Goal: Use online tool/utility

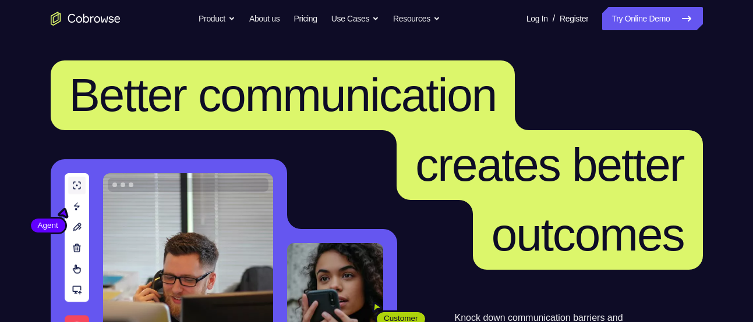
click at [639, 4] on nav "Go back Powerful, Flexible and Trustworthy. Avoid all extra friction for both A…" at bounding box center [376, 18] width 753 height 37
click at [639, 23] on link "Try Online Demo" at bounding box center [652, 18] width 100 height 23
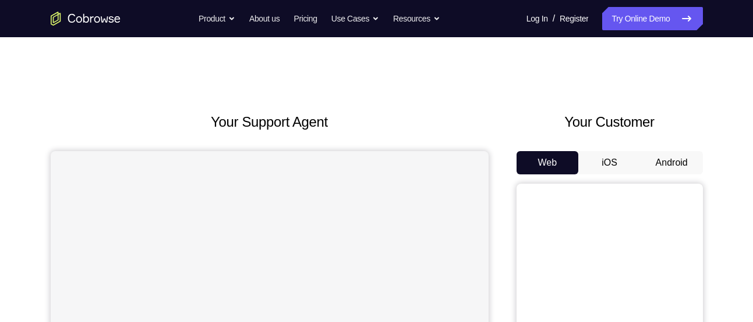
click at [651, 161] on button "Android" at bounding box center [671, 162] width 62 height 23
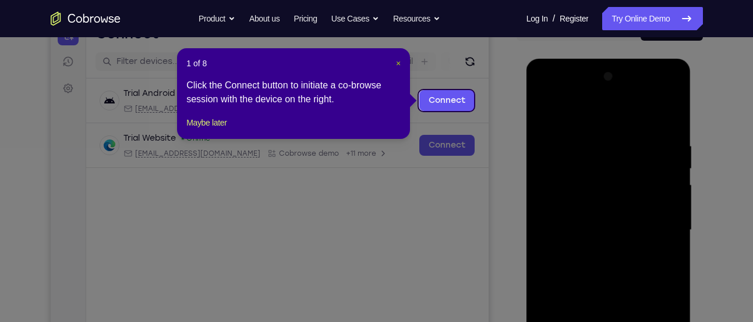
click at [396, 63] on span "×" at bounding box center [398, 63] width 5 height 9
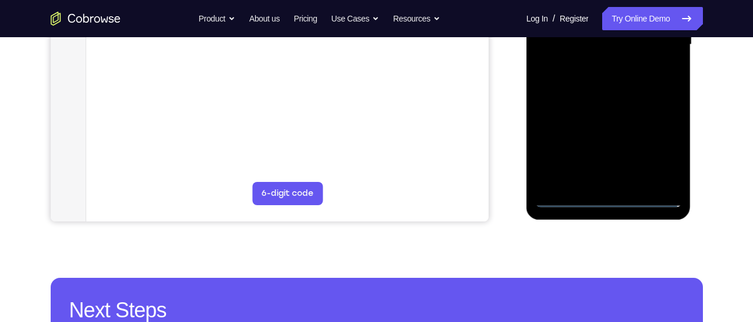
scroll to position [320, 0]
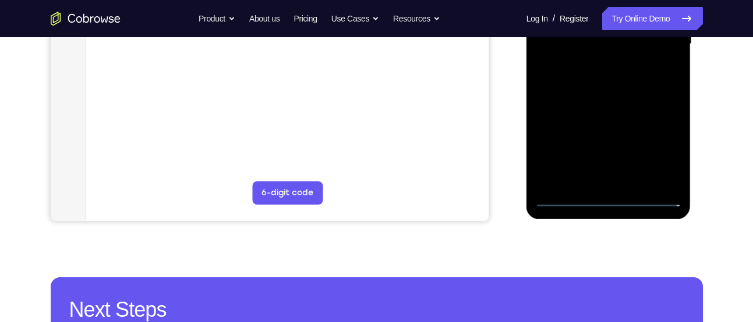
click at [606, 201] on div at bounding box center [608, 44] width 147 height 326
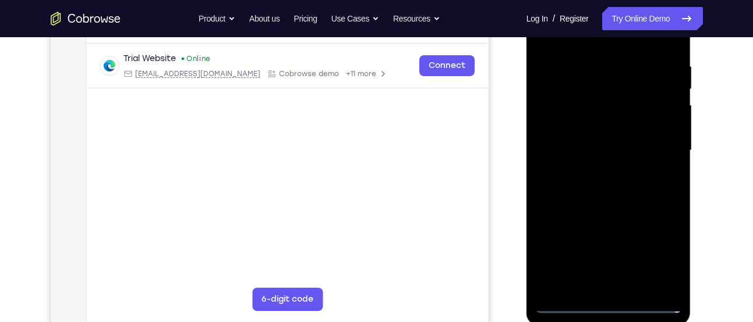
click at [655, 263] on div at bounding box center [608, 151] width 147 height 326
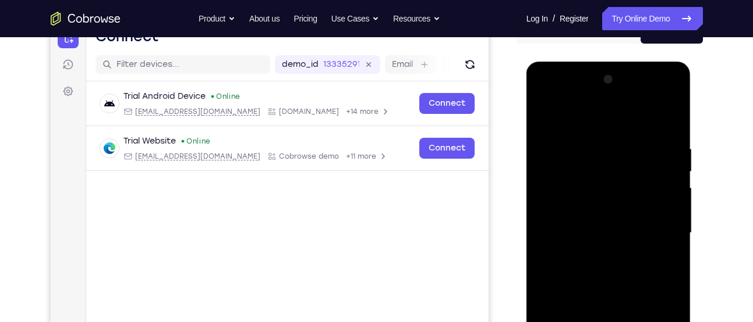
click at [580, 117] on div at bounding box center [608, 233] width 147 height 326
click at [661, 232] on div at bounding box center [608, 233] width 147 height 326
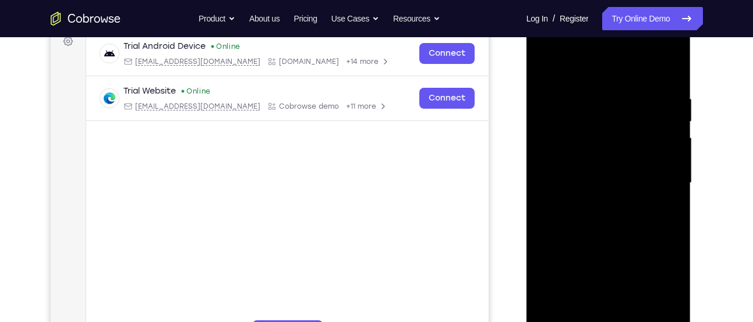
scroll to position [183, 0]
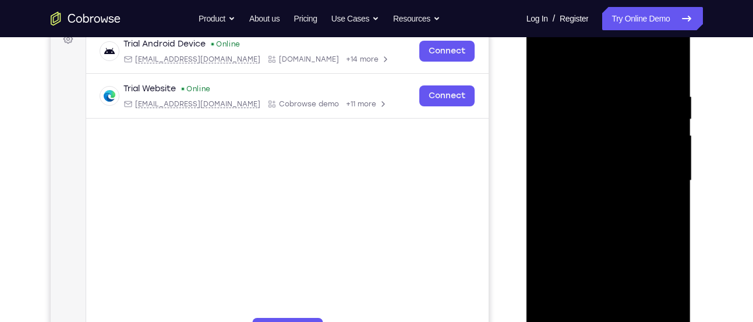
click at [597, 205] on div at bounding box center [608, 181] width 147 height 326
click at [612, 178] on div at bounding box center [608, 181] width 147 height 326
click at [614, 217] on div at bounding box center [608, 181] width 147 height 326
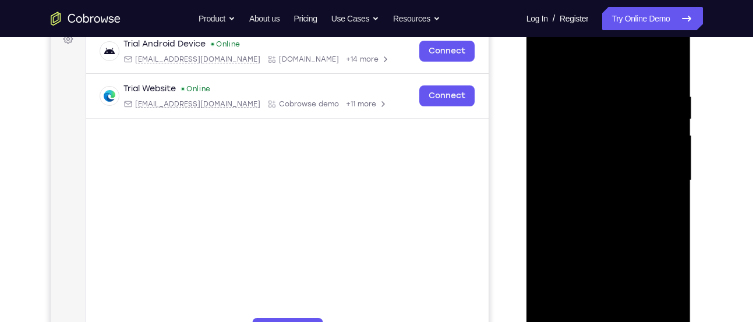
click at [614, 217] on div at bounding box center [608, 181] width 147 height 326
click at [671, 71] on div at bounding box center [608, 181] width 147 height 326
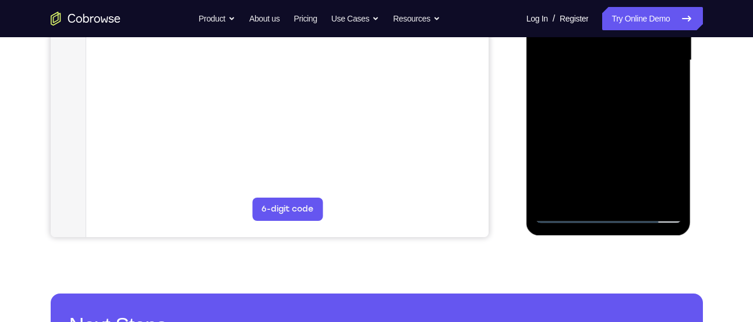
scroll to position [304, 0]
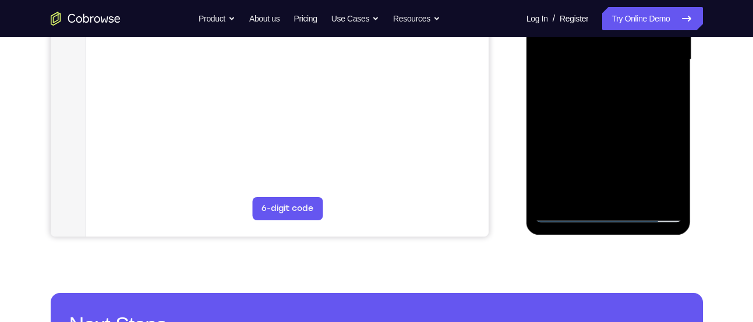
click at [636, 199] on div at bounding box center [608, 60] width 147 height 326
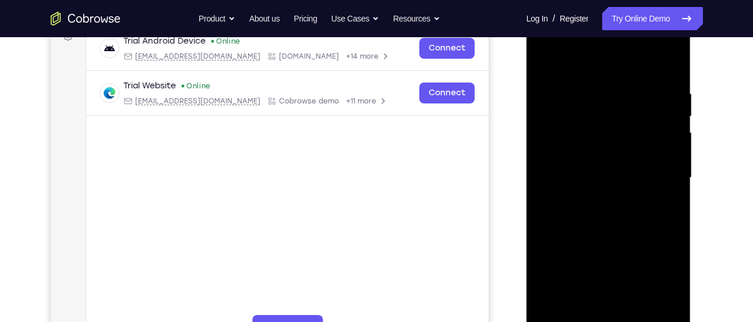
scroll to position [184, 0]
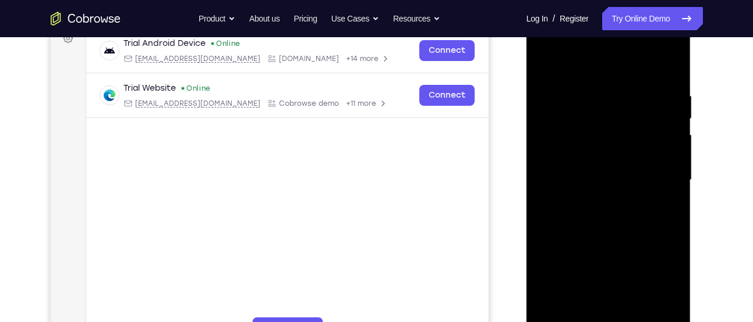
click at [609, 240] on div at bounding box center [608, 180] width 147 height 326
click at [544, 59] on div at bounding box center [608, 180] width 147 height 326
click at [586, 92] on div at bounding box center [608, 180] width 147 height 326
click at [670, 181] on div at bounding box center [608, 180] width 147 height 326
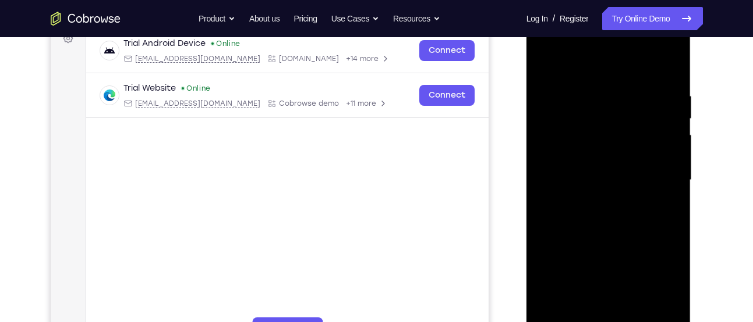
click at [670, 181] on div at bounding box center [608, 180] width 147 height 326
click at [675, 175] on div at bounding box center [608, 180] width 147 height 326
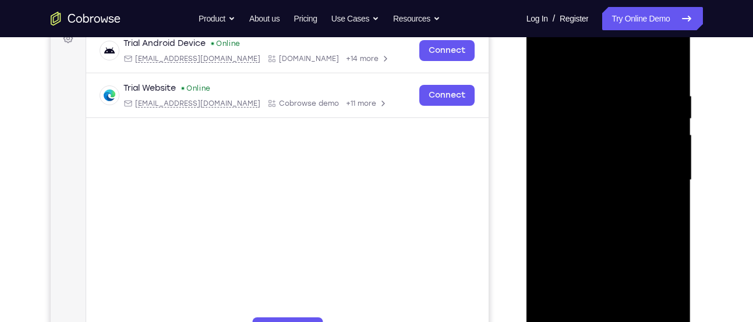
click at [675, 175] on div at bounding box center [608, 180] width 147 height 326
drag, startPoint x: 647, startPoint y: 178, endPoint x: 537, endPoint y: 182, distance: 109.5
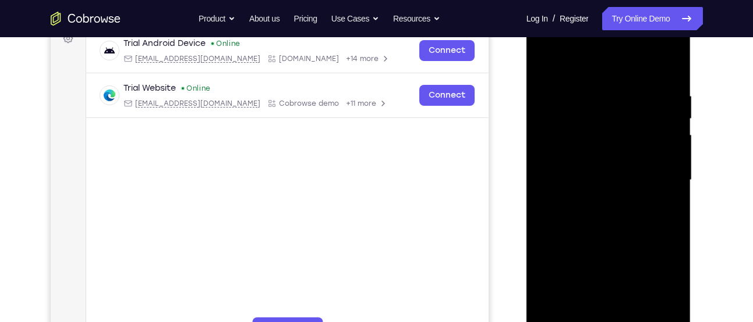
click at [537, 182] on div at bounding box center [608, 180] width 147 height 326
click at [671, 189] on div at bounding box center [608, 180] width 147 height 326
drag, startPoint x: 671, startPoint y: 189, endPoint x: 588, endPoint y: 190, distance: 83.3
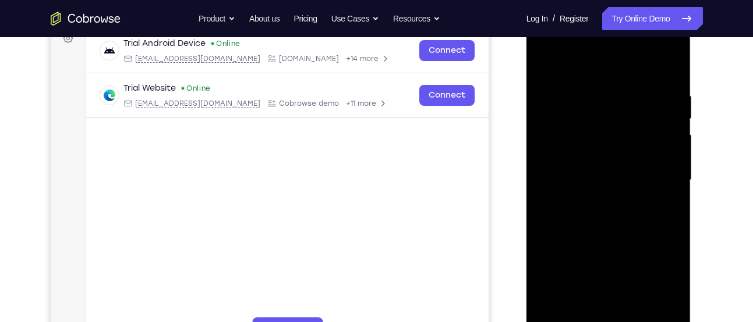
click at [588, 190] on div at bounding box center [608, 180] width 147 height 326
click at [664, 185] on div at bounding box center [608, 180] width 147 height 326
drag, startPoint x: 664, startPoint y: 185, endPoint x: 554, endPoint y: 180, distance: 110.1
click at [554, 180] on div at bounding box center [608, 180] width 147 height 326
drag, startPoint x: 637, startPoint y: 171, endPoint x: 543, endPoint y: 179, distance: 94.6
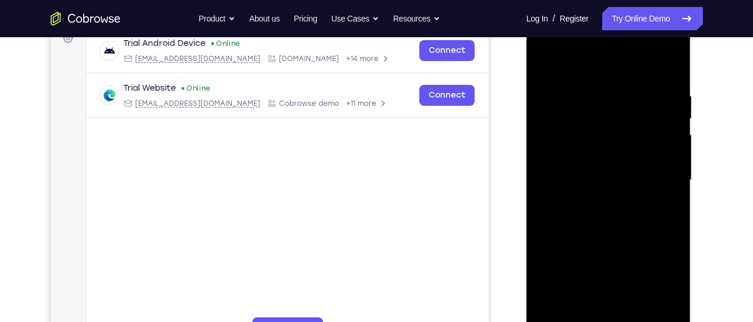
click at [543, 179] on div at bounding box center [608, 180] width 147 height 326
click at [671, 183] on div at bounding box center [608, 180] width 147 height 326
click at [554, 176] on div at bounding box center [608, 180] width 147 height 326
click at [678, 182] on div at bounding box center [608, 180] width 147 height 326
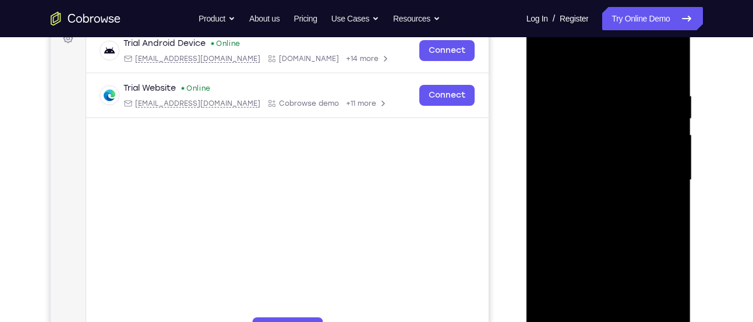
click at [678, 182] on div at bounding box center [608, 180] width 147 height 326
click at [672, 180] on div at bounding box center [608, 180] width 147 height 326
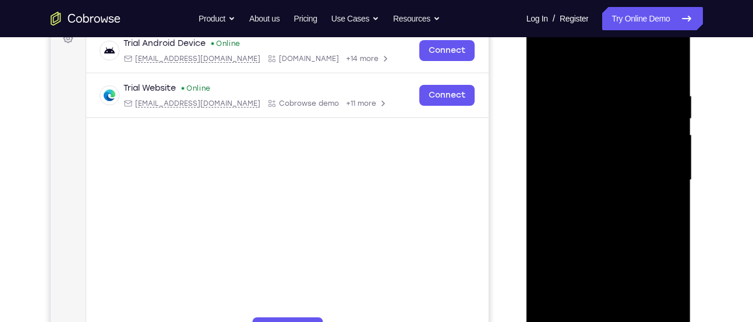
drag, startPoint x: 672, startPoint y: 180, endPoint x: 541, endPoint y: 169, distance: 131.4
click at [541, 169] on div at bounding box center [608, 180] width 147 height 326
click at [662, 164] on div at bounding box center [608, 180] width 147 height 326
click at [672, 69] on div at bounding box center [608, 180] width 147 height 326
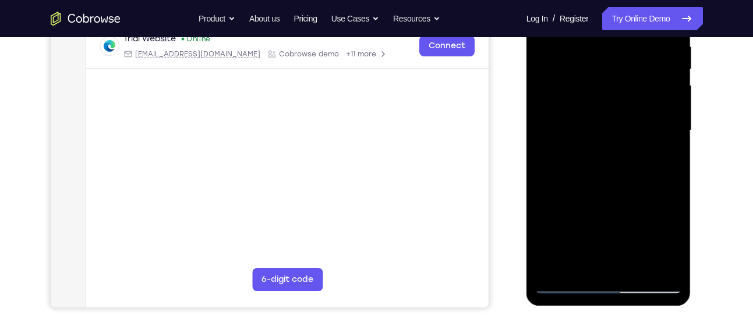
scroll to position [232, 0]
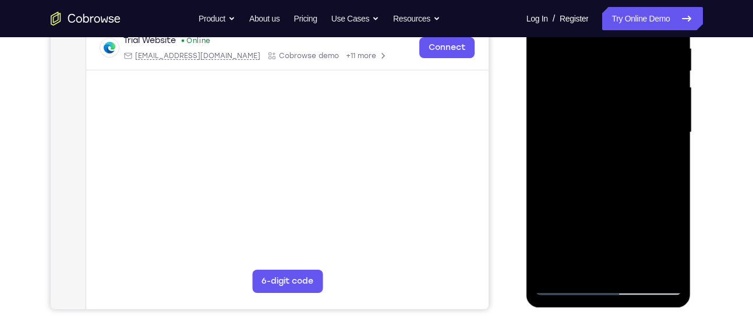
drag, startPoint x: 607, startPoint y: 217, endPoint x: 619, endPoint y: 94, distance: 122.9
click at [619, 94] on div at bounding box center [608, 133] width 147 height 326
drag, startPoint x: 607, startPoint y: 243, endPoint x: 635, endPoint y: 108, distance: 137.3
click at [635, 108] on div at bounding box center [608, 133] width 147 height 326
drag, startPoint x: 621, startPoint y: 199, endPoint x: 642, endPoint y: 83, distance: 118.4
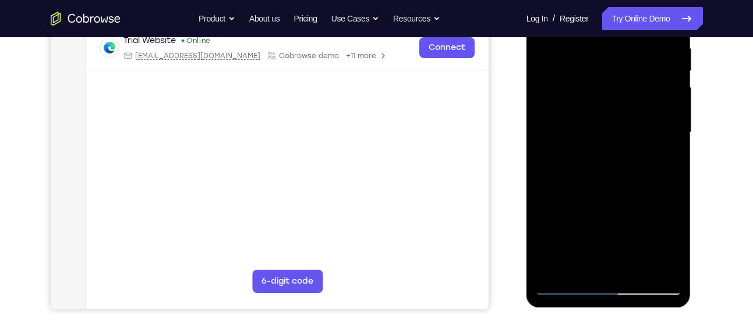
click at [642, 83] on div at bounding box center [608, 133] width 147 height 326
drag, startPoint x: 618, startPoint y: 239, endPoint x: 658, endPoint y: 99, distance: 145.9
click at [658, 99] on div at bounding box center [608, 133] width 147 height 326
click at [547, 210] on div at bounding box center [608, 133] width 147 height 326
drag, startPoint x: 620, startPoint y: 228, endPoint x: 621, endPoint y: 88, distance: 139.7
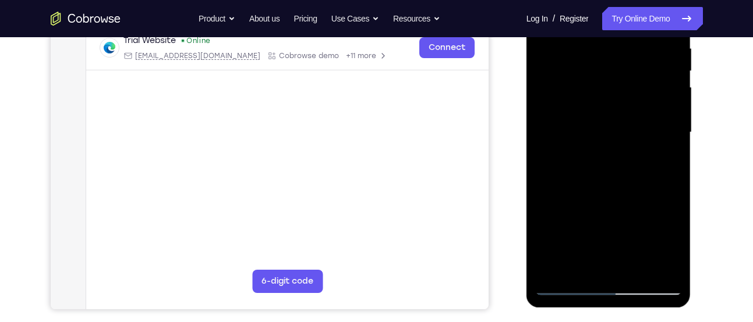
click at [621, 88] on div at bounding box center [608, 133] width 147 height 326
drag, startPoint x: 610, startPoint y: 214, endPoint x: 641, endPoint y: 34, distance: 182.5
click at [641, 34] on div at bounding box center [608, 133] width 147 height 326
drag, startPoint x: 614, startPoint y: 236, endPoint x: 699, endPoint y: 13, distance: 237.8
click at [692, 13] on html "Online web based iOS Simulators and Android Emulators. Run iPhone, iPad, Mobile…" at bounding box center [609, 135] width 166 height 349
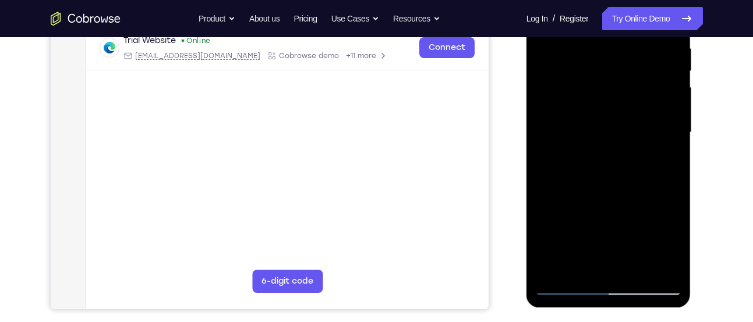
drag, startPoint x: 622, startPoint y: 253, endPoint x: 674, endPoint y: 137, distance: 126.6
click at [674, 137] on div at bounding box center [608, 133] width 147 height 326
drag, startPoint x: 612, startPoint y: 226, endPoint x: 679, endPoint y: 88, distance: 153.1
click at [679, 88] on div at bounding box center [608, 133] width 147 height 326
drag, startPoint x: 623, startPoint y: 238, endPoint x: 680, endPoint y: 127, distance: 124.2
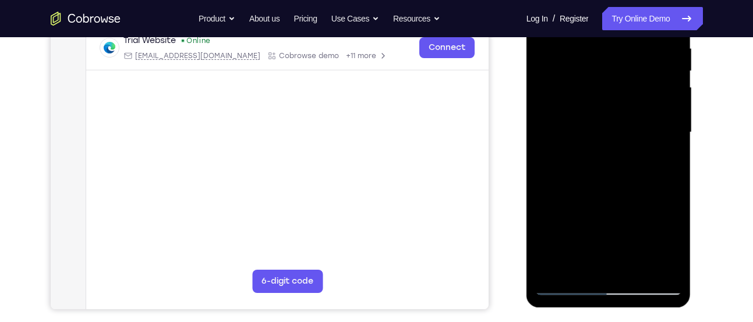
click at [680, 127] on div at bounding box center [608, 133] width 147 height 326
click at [642, 272] on div at bounding box center [608, 133] width 147 height 326
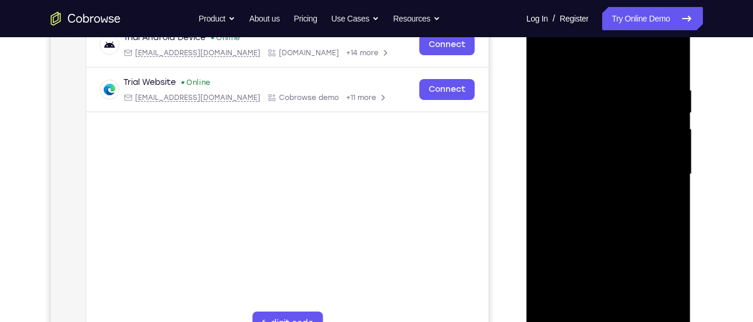
scroll to position [189, 0]
click at [672, 111] on div at bounding box center [608, 176] width 147 height 326
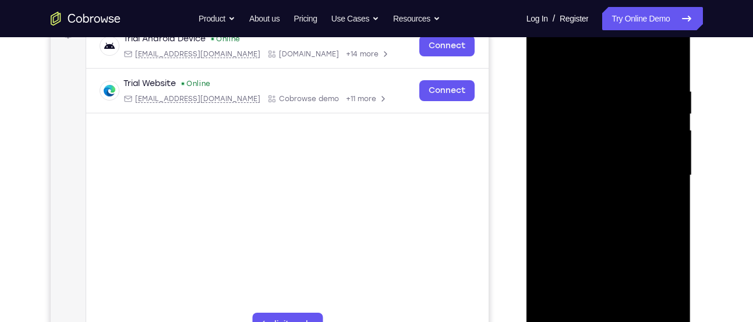
click at [672, 111] on div at bounding box center [608, 176] width 147 height 326
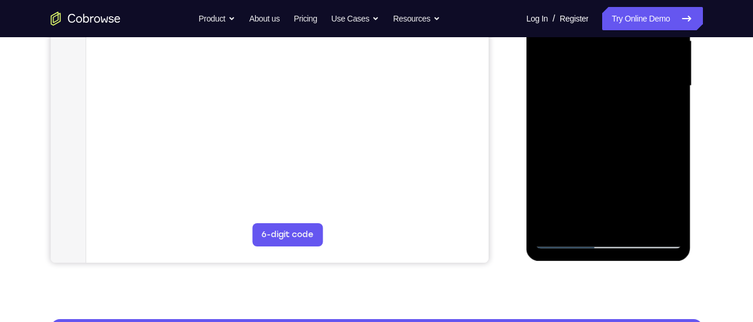
scroll to position [280, 0]
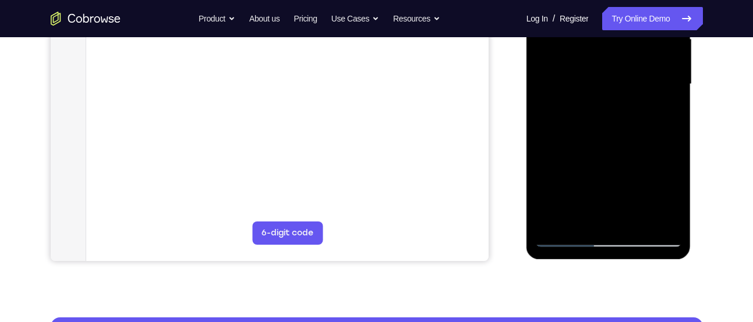
click at [560, 241] on div at bounding box center [608, 84] width 147 height 326
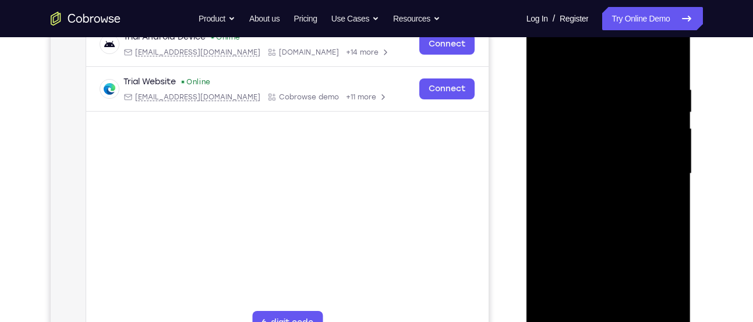
scroll to position [305, 0]
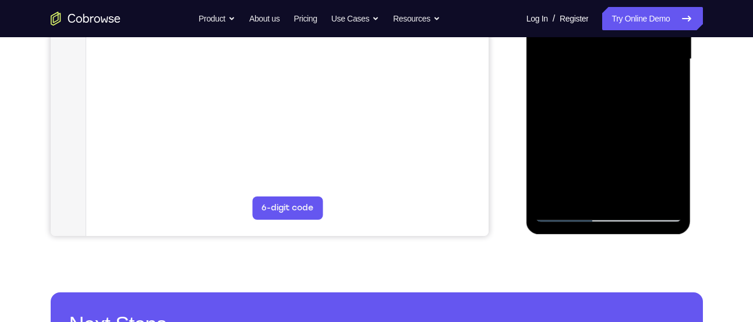
click at [557, 200] on div at bounding box center [608, 59] width 147 height 326
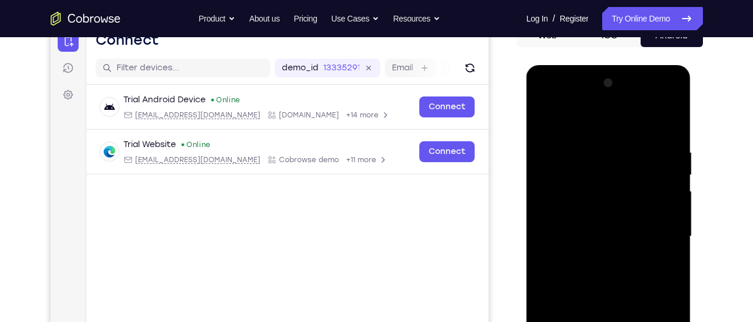
scroll to position [126, 0]
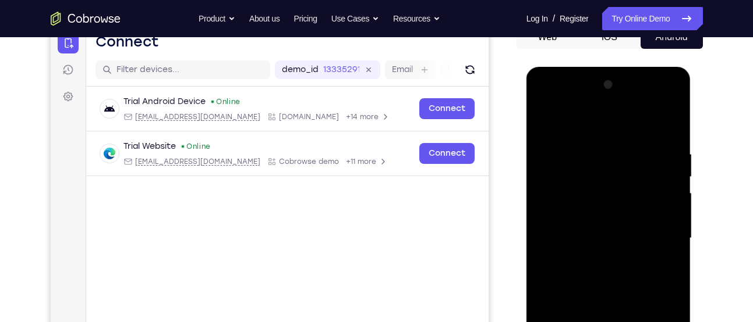
drag, startPoint x: 673, startPoint y: 149, endPoint x: 564, endPoint y: 147, distance: 108.9
click at [564, 147] on div at bounding box center [608, 239] width 147 height 326
drag, startPoint x: 669, startPoint y: 146, endPoint x: 504, endPoint y: 142, distance: 165.4
click at [526, 142] on html "Online web based iOS Simulators and Android Emulators. Run iPhone, iPad, Mobile…" at bounding box center [609, 241] width 166 height 349
drag, startPoint x: 665, startPoint y: 162, endPoint x: 489, endPoint y: 160, distance: 176.4
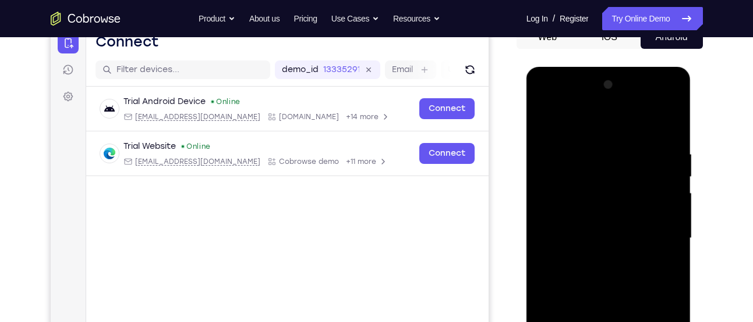
click at [526, 160] on html "Online web based iOS Simulators and Android Emulators. Run iPhone, iPad, Mobile…" at bounding box center [609, 241] width 166 height 349
drag, startPoint x: 651, startPoint y: 150, endPoint x: 506, endPoint y: 136, distance: 145.6
click at [526, 136] on html "Online web based iOS Simulators and Android Emulators. Run iPhone, iPad, Mobile…" at bounding box center [609, 241] width 166 height 349
drag, startPoint x: 637, startPoint y: 143, endPoint x: 524, endPoint y: 135, distance: 113.8
click at [526, 135] on html "Online web based iOS Simulators and Android Emulators. Run iPhone, iPad, Mobile…" at bounding box center [609, 241] width 166 height 349
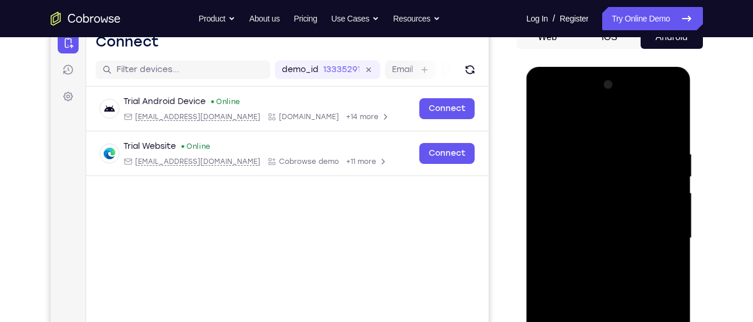
drag, startPoint x: 673, startPoint y: 154, endPoint x: 526, endPoint y: 119, distance: 151.4
click at [526, 119] on div at bounding box center [608, 240] width 165 height 347
